Goal: Transaction & Acquisition: Download file/media

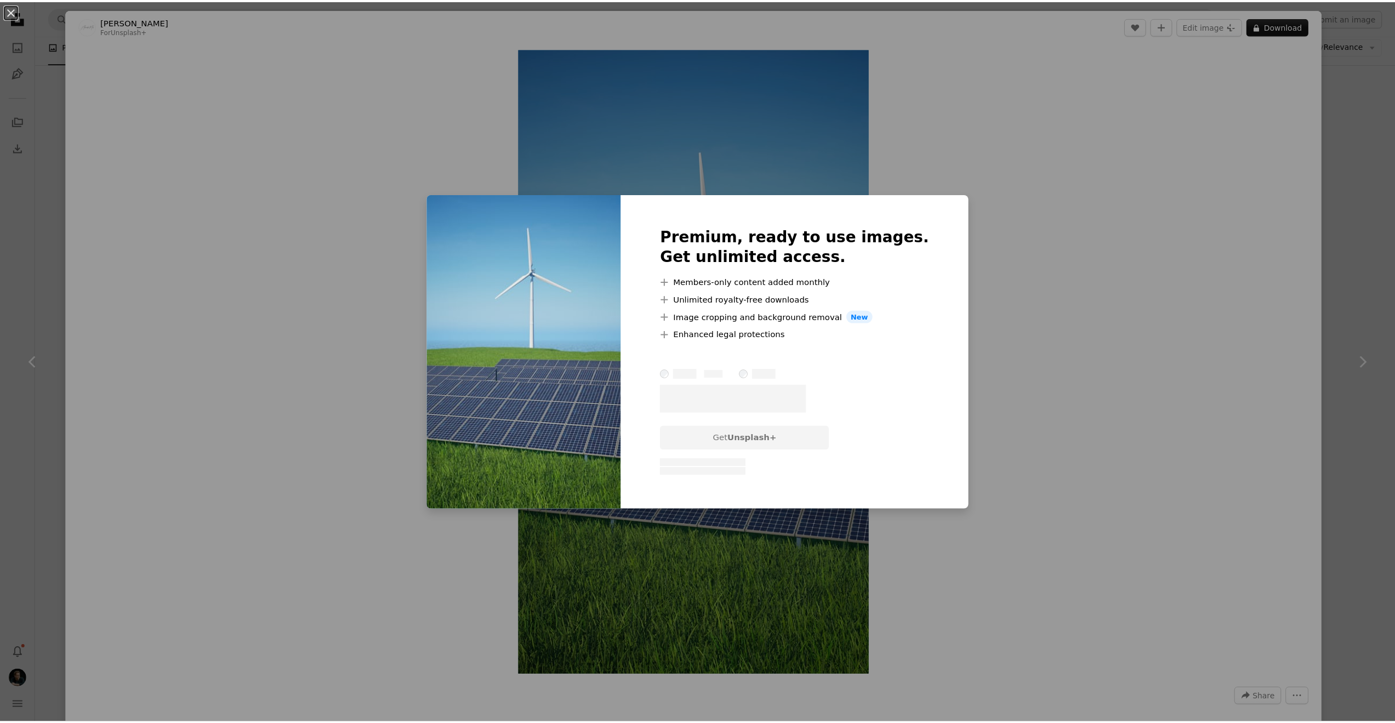
scroll to position [2141, 0]
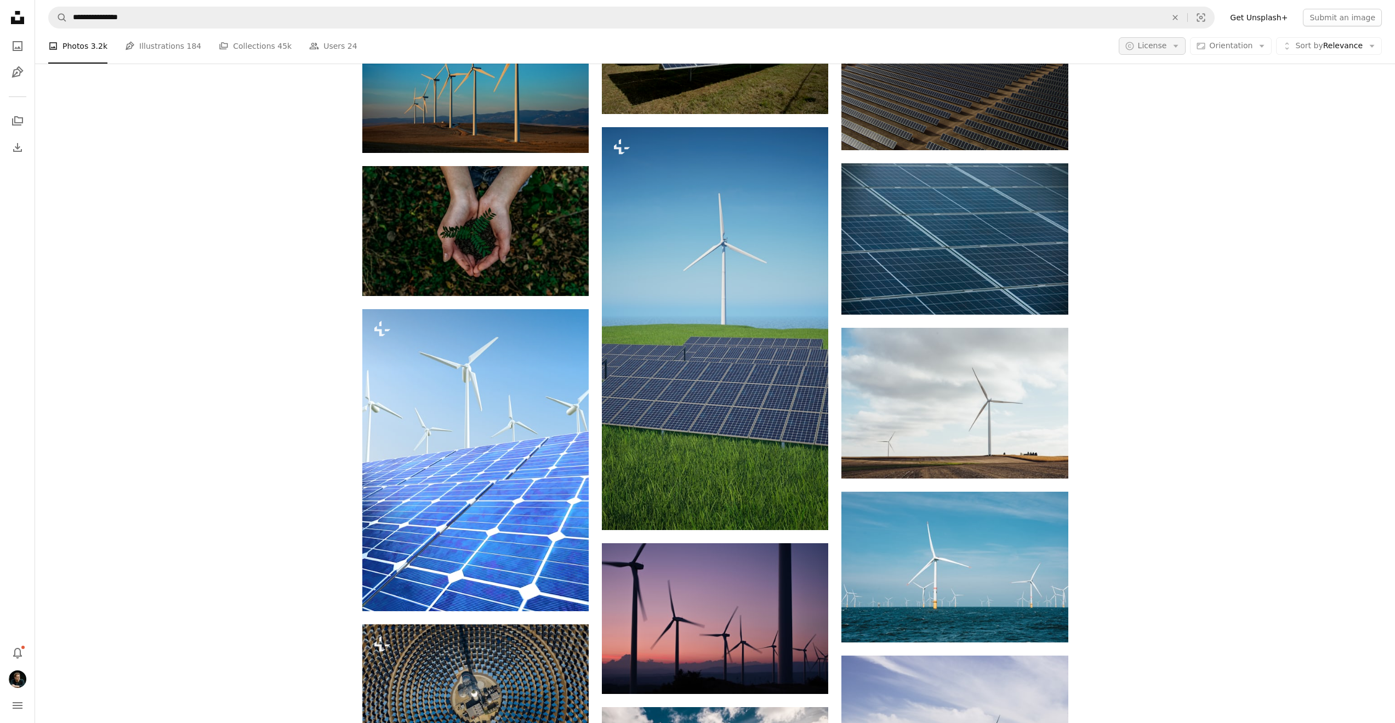
click at [1179, 47] on icon "Arrow down" at bounding box center [1176, 46] width 10 height 10
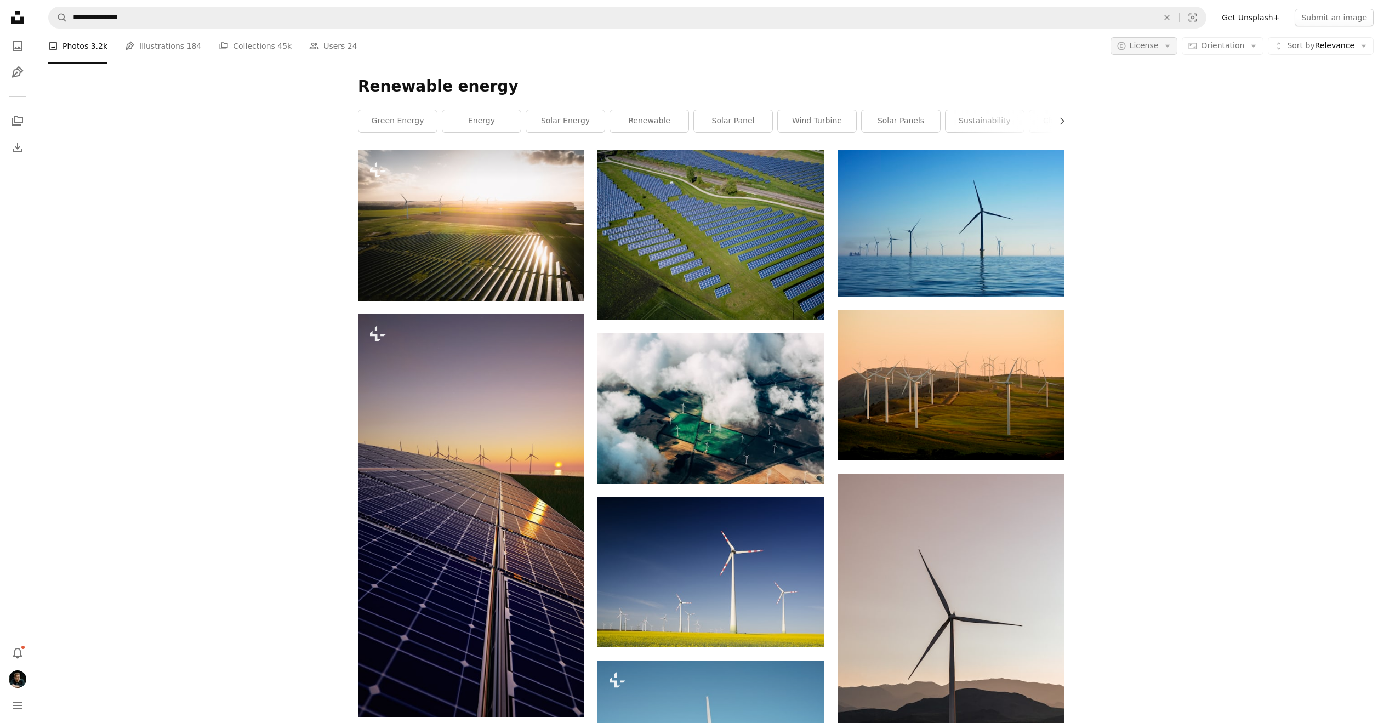
scroll to position [2141, 0]
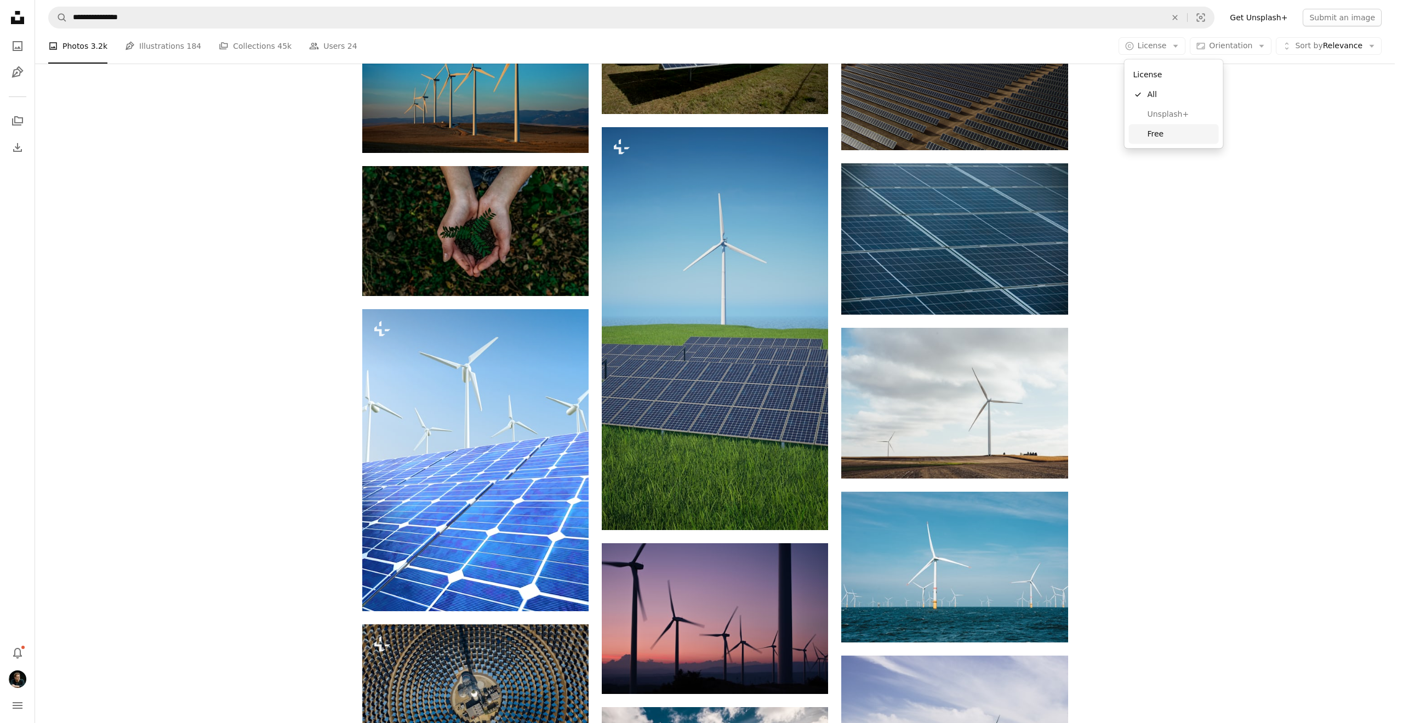
click at [1174, 130] on span "Free" at bounding box center [1181, 133] width 67 height 11
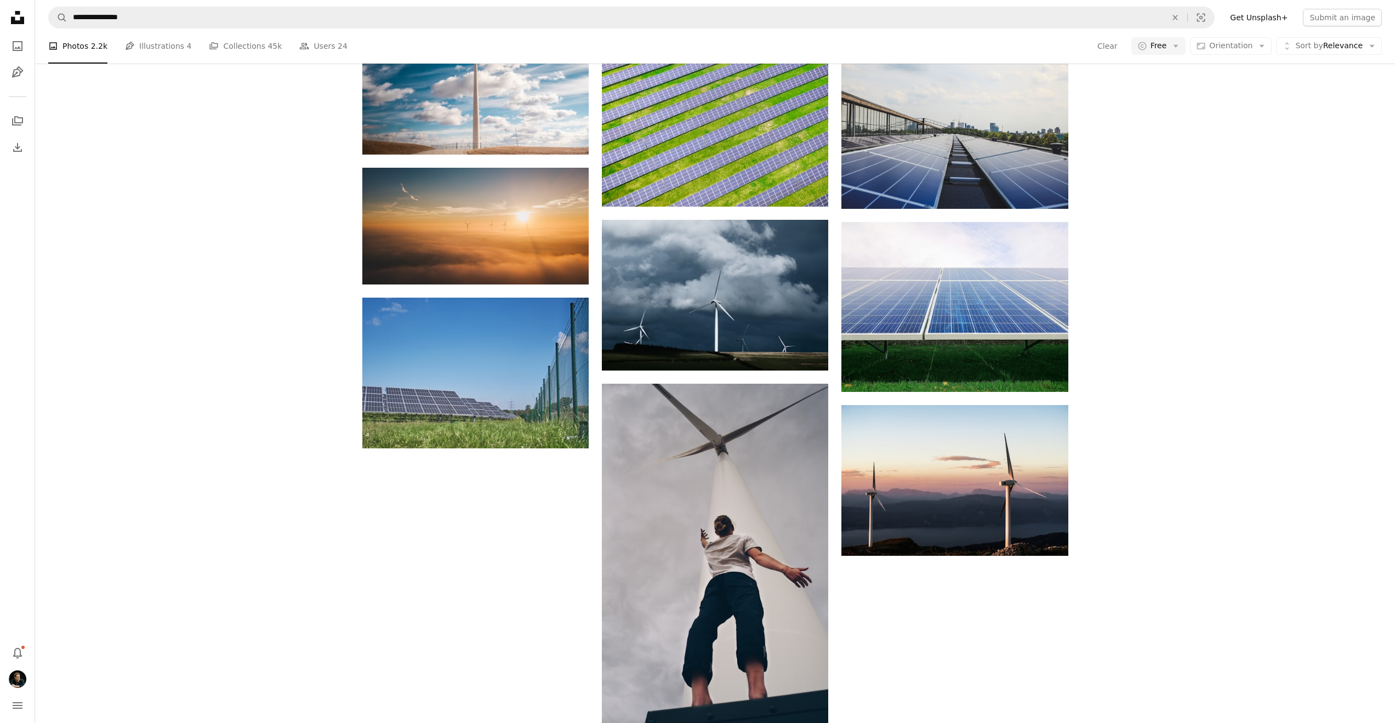
scroll to position [1075, 0]
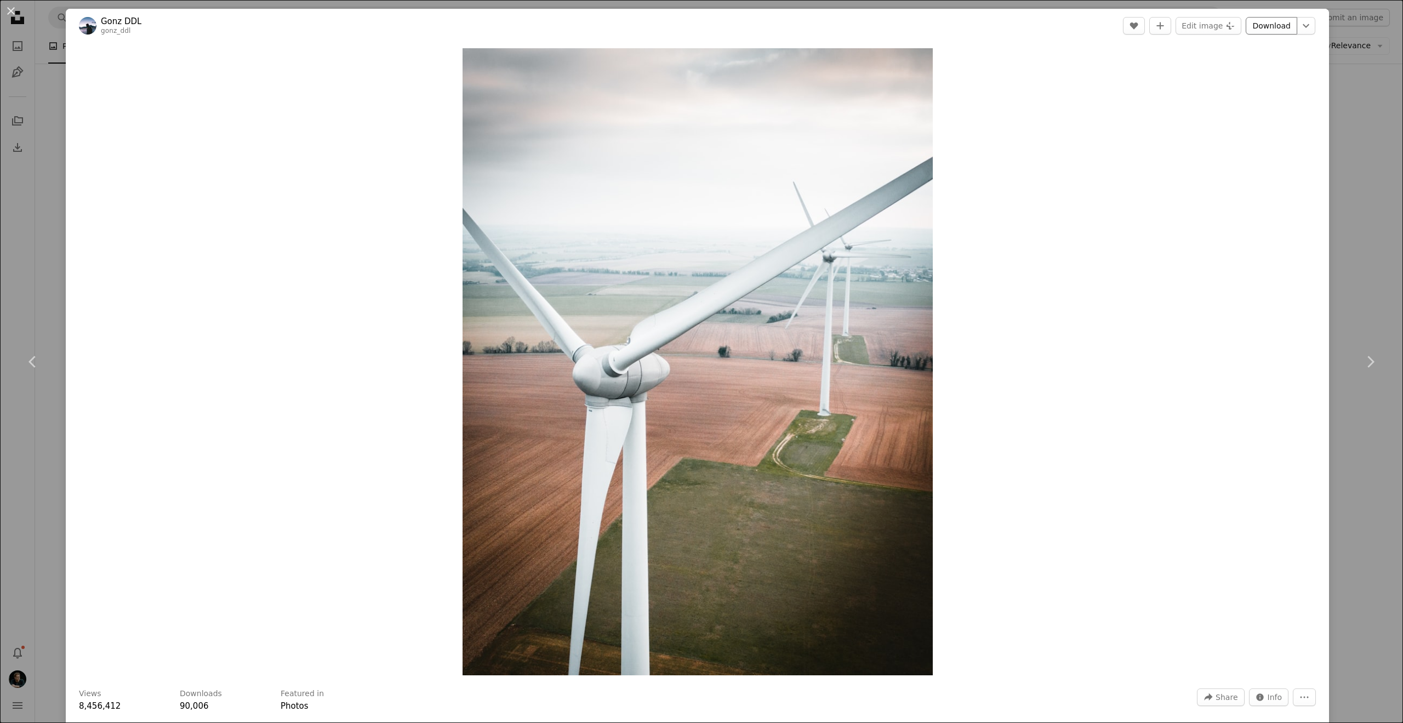
click at [1278, 25] on link "Download" at bounding box center [1272, 26] width 52 height 18
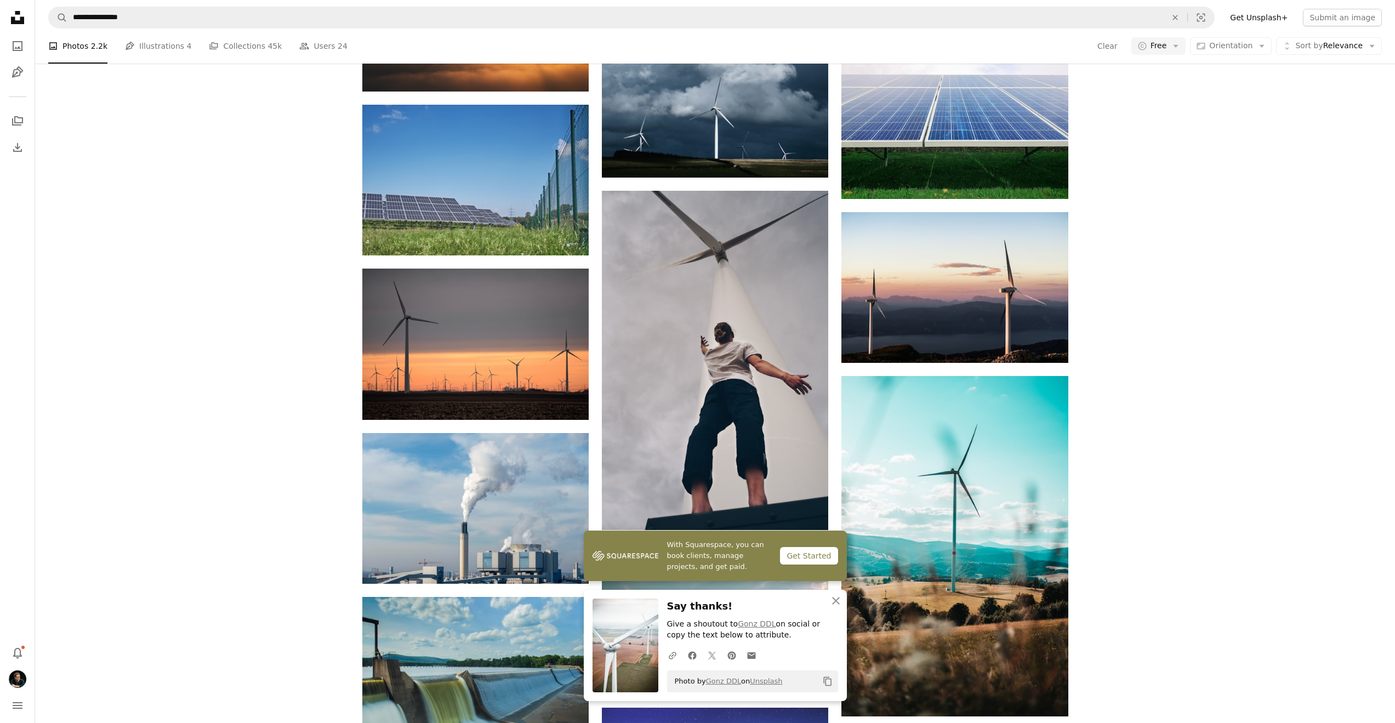
click at [835, 596] on icon "An X shape" at bounding box center [835, 600] width 13 height 13
